Goal: Task Accomplishment & Management: Use online tool/utility

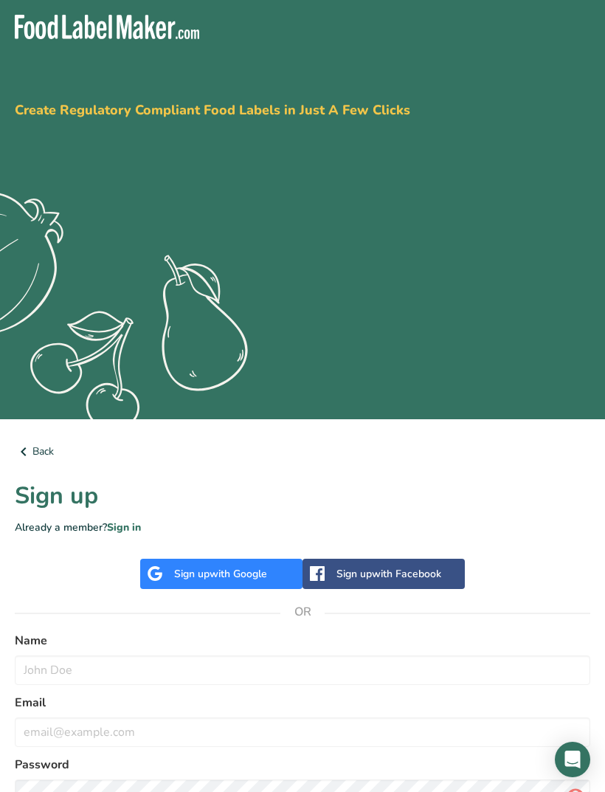
click at [229, 578] on span "with Google" at bounding box center [239, 574] width 58 height 14
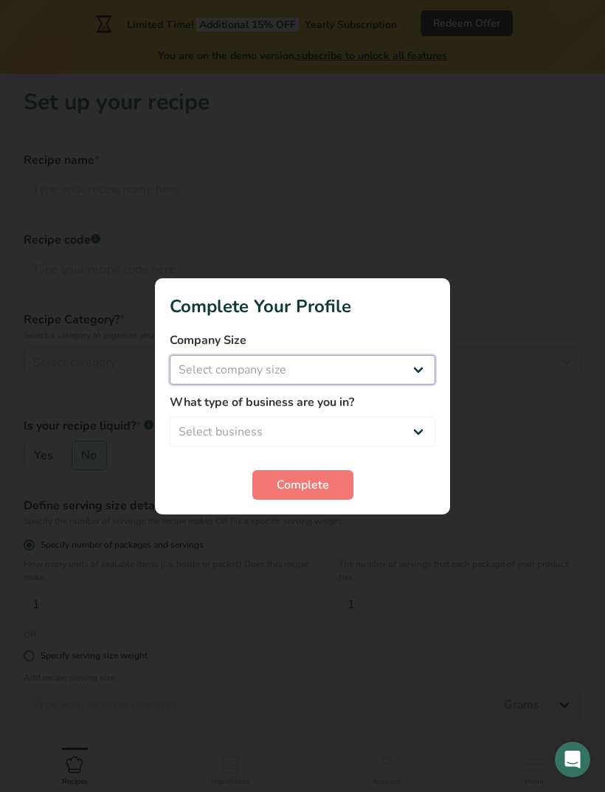
click at [373, 365] on select "Select company size Fewer than 10 Employees 10 to 50 Employees 51 to 500 Employ…" at bounding box center [303, 370] width 266 height 30
select select "1"
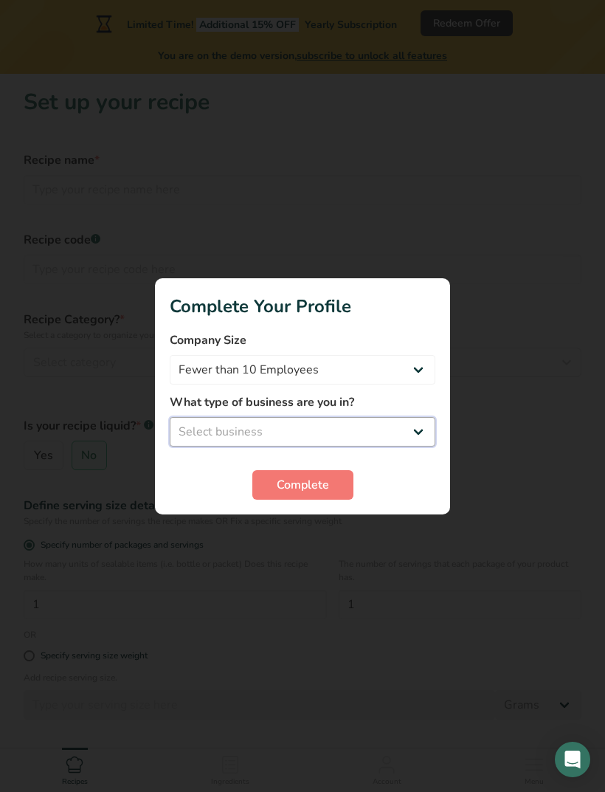
click at [400, 440] on select "Select business Packaged Food Manufacturer Restaurant & Cafe Bakery Meal Plans …" at bounding box center [303, 432] width 266 height 30
select select "5"
click at [328, 482] on span "Complete" at bounding box center [303, 485] width 52 height 18
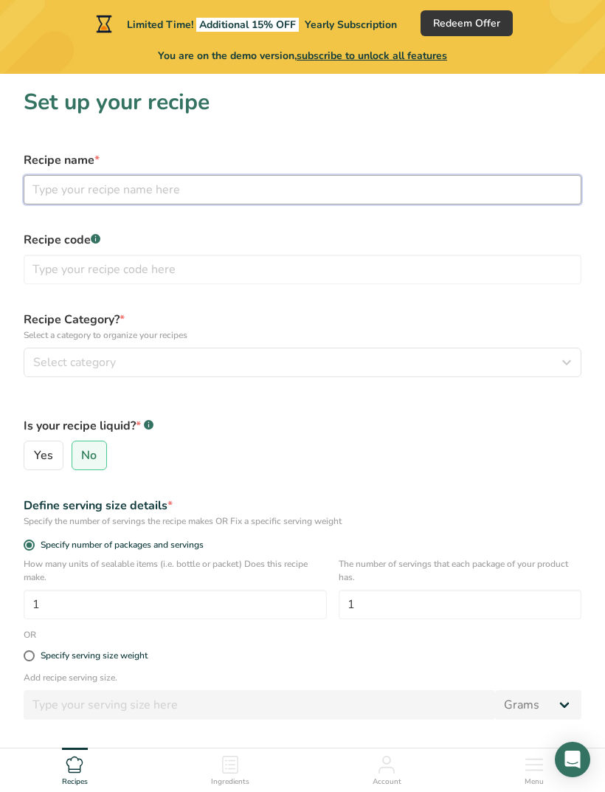
click at [347, 197] on input "text" at bounding box center [303, 190] width 558 height 30
type input "Tofu chips"
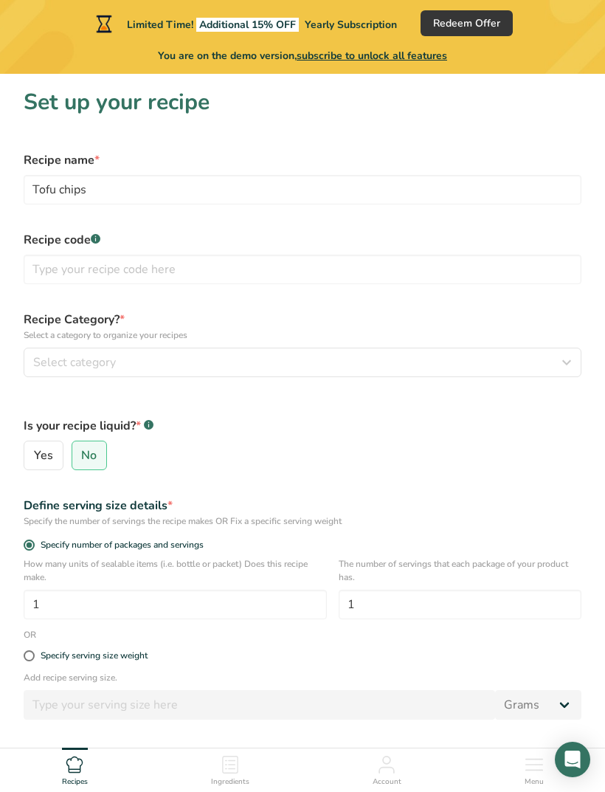
click at [444, 359] on div "Select category" at bounding box center [298, 362] width 530 height 18
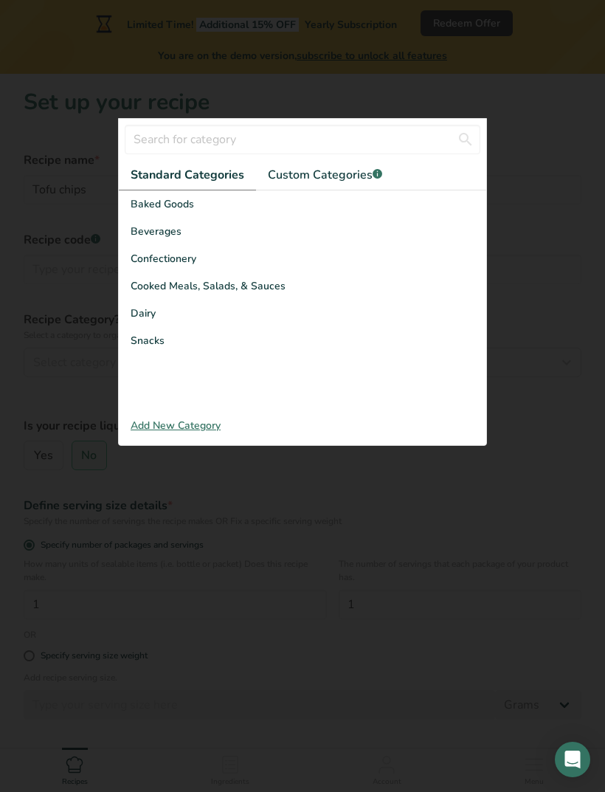
click at [164, 338] on div "Snacks" at bounding box center [302, 340] width 367 height 27
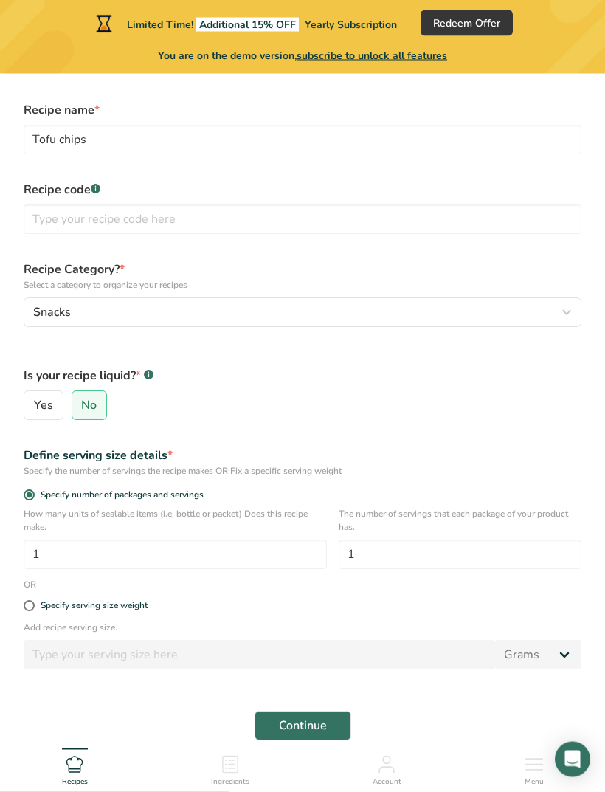
scroll to position [66, 0]
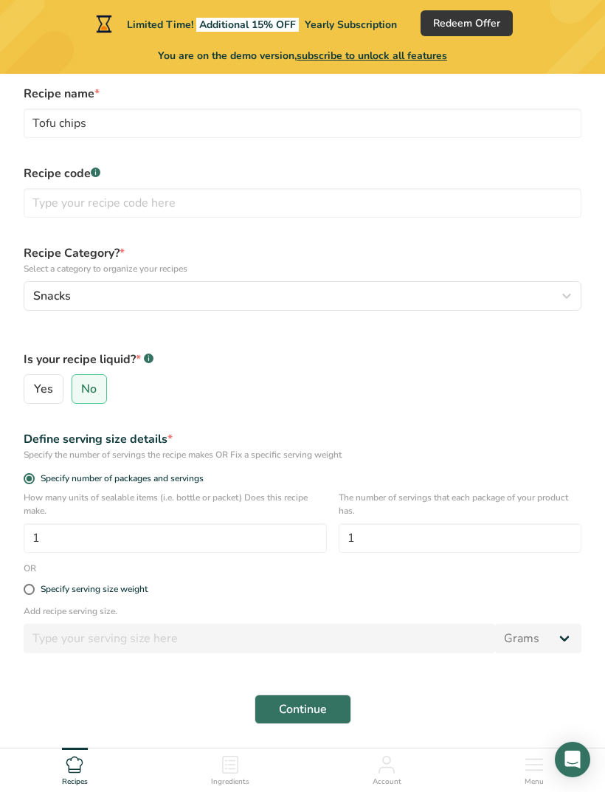
click at [24, 598] on div "Specify serving size weight" at bounding box center [302, 590] width 575 height 30
click at [38, 589] on span "Specify serving size weight" at bounding box center [91, 589] width 113 height 11
click at [33, 589] on input "Specify serving size weight" at bounding box center [29, 589] width 10 height 10
radio input "true"
radio input "false"
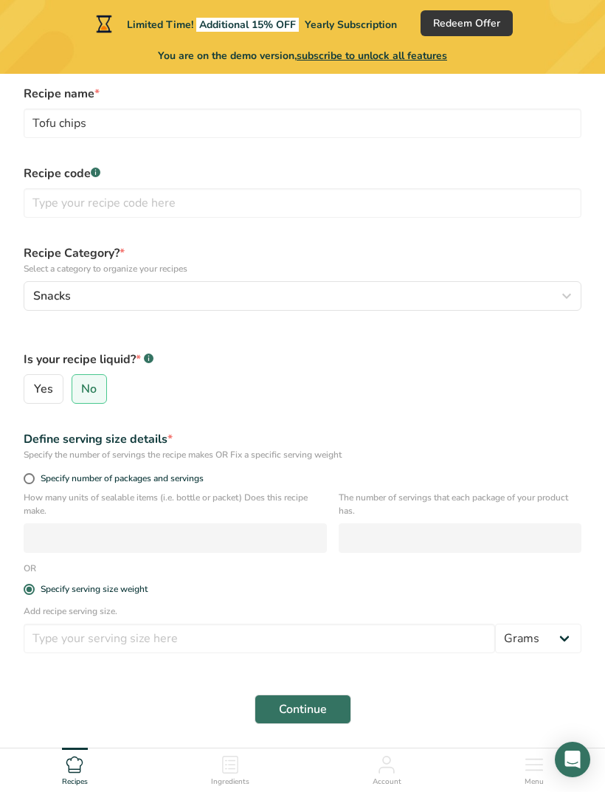
click at [35, 480] on span "Specify number of packages and servings" at bounding box center [119, 478] width 169 height 11
click at [33, 480] on input "Specify number of packages and servings" at bounding box center [29, 479] width 10 height 10
radio input "true"
radio input "false"
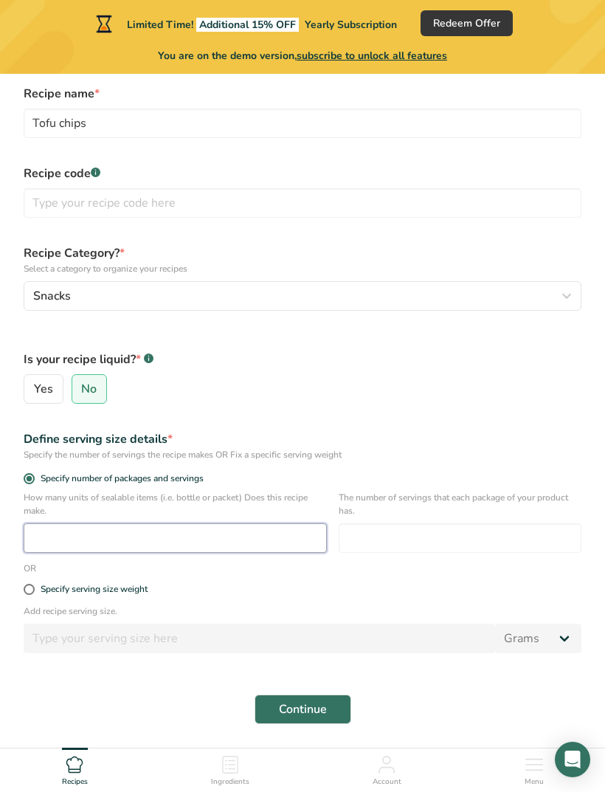
click at [80, 539] on input "number" at bounding box center [175, 538] width 303 height 30
type input "1"
click at [479, 544] on input "number" at bounding box center [460, 538] width 243 height 30
type input "1"
click at [579, 453] on div "Specify the number of servings the recipe makes OR Fix a specific serving weight" at bounding box center [303, 454] width 558 height 13
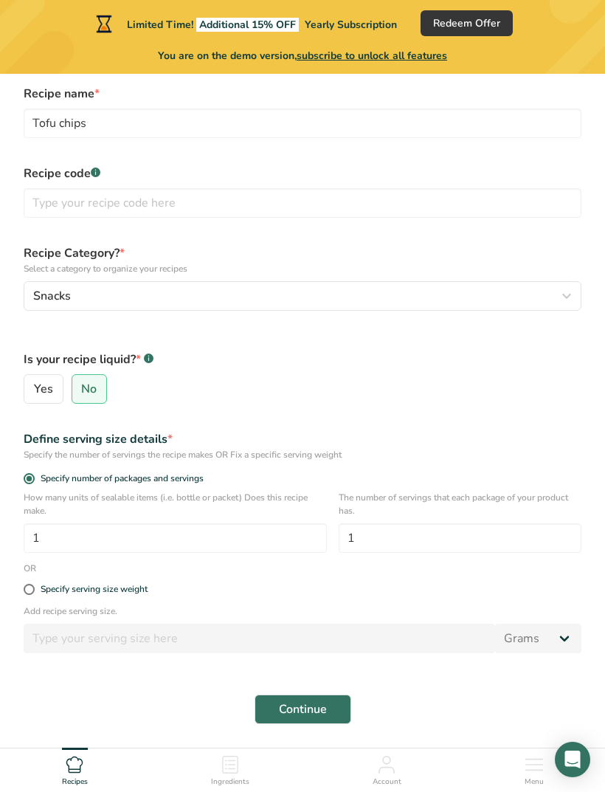
click at [314, 708] on span "Continue" at bounding box center [303, 709] width 48 height 18
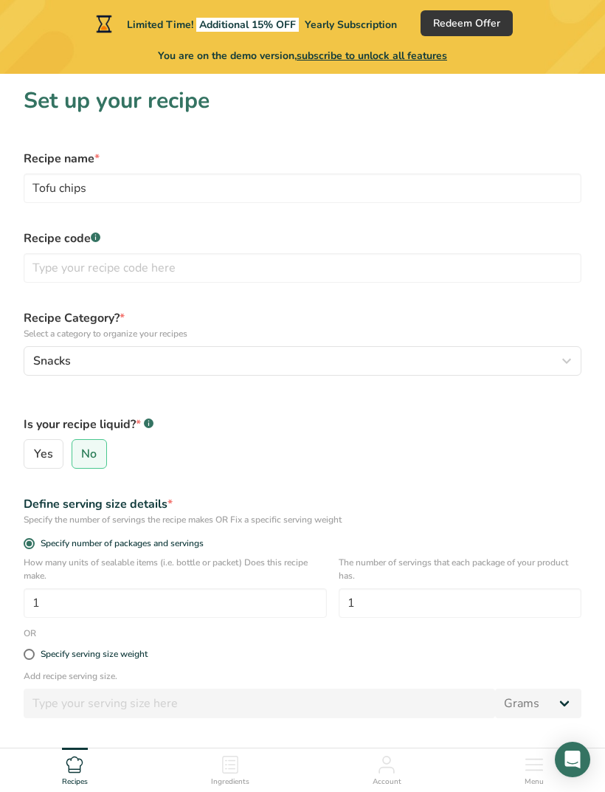
scroll to position [0, 0]
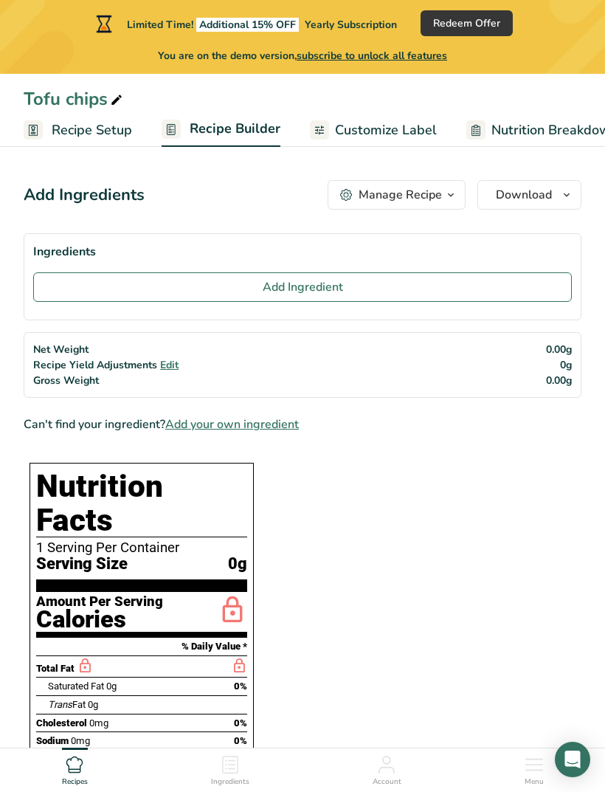
click at [413, 131] on span "Customize Label" at bounding box center [386, 130] width 102 height 20
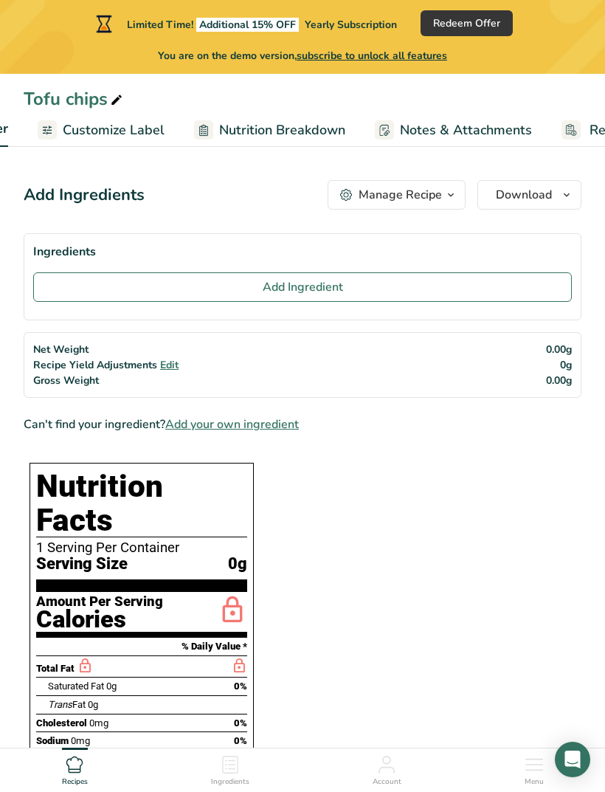
scroll to position [0, 289]
